Goal: Find specific page/section: Find specific page/section

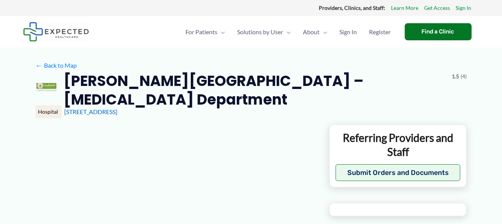
type input "**********"
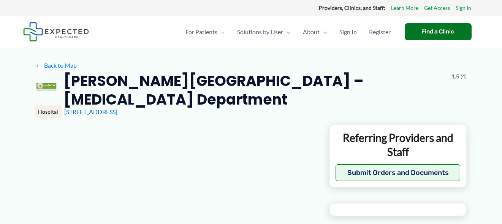
type input "**********"
type input "*"
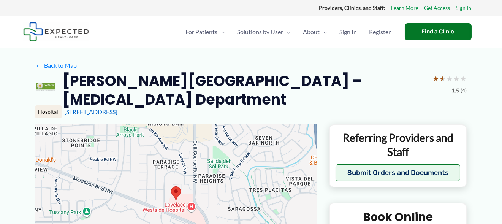
drag, startPoint x: 211, startPoint y: 150, endPoint x: 226, endPoint y: 143, distance: 15.6
click at [225, 145] on div at bounding box center [176, 200] width 282 height 152
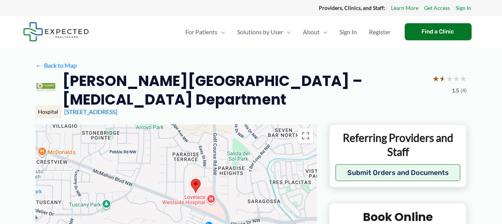
drag, startPoint x: 261, startPoint y: 121, endPoint x: 267, endPoint y: 121, distance: 6.9
click at [265, 121] on div "Hospital [STREET_ADDRESS]" at bounding box center [251, 114] width 432 height 19
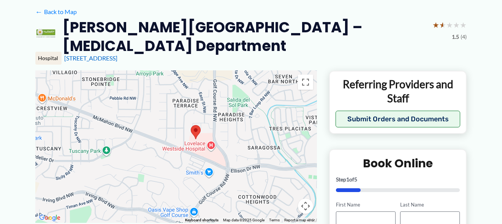
scroll to position [76, 0]
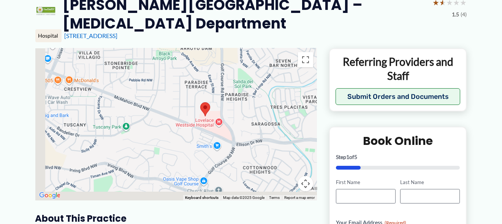
click at [282, 110] on div at bounding box center [176, 124] width 282 height 152
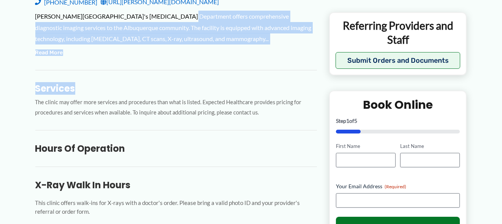
click at [168, 59] on div "← Move left → Move right ↑ Move up ↓ Move down + Zoom in - Zoom out Home Jump l…" at bounding box center [176, 90] width 282 height 540
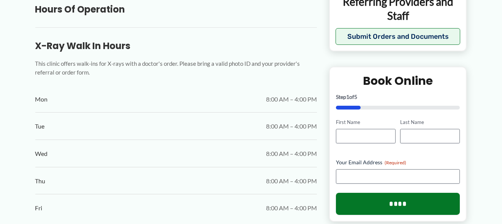
scroll to position [456, 0]
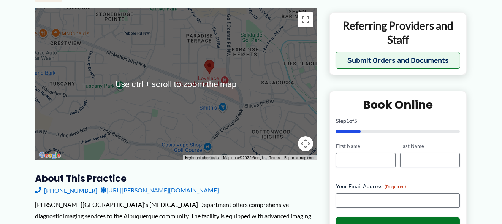
scroll to position [65, 0]
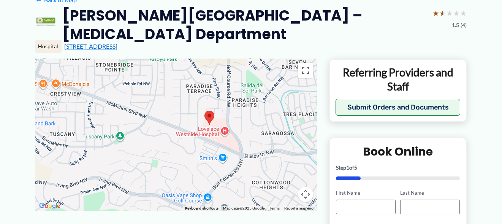
click at [118, 45] on link "[STREET_ADDRESS]" at bounding box center [91, 46] width 53 height 7
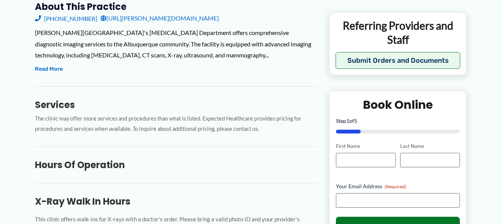
scroll to position [294, 0]
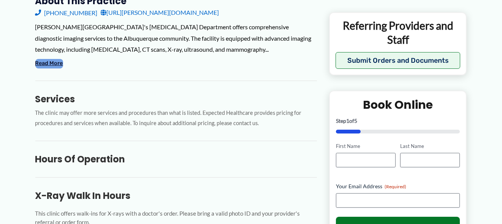
click at [46, 62] on button "Read More" at bounding box center [49, 63] width 28 height 9
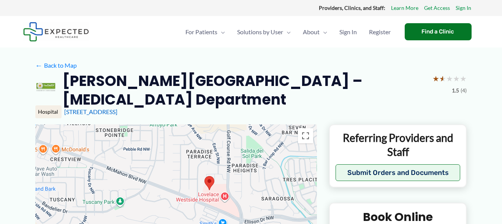
scroll to position [0, 0]
